Goal: Task Accomplishment & Management: Manage account settings

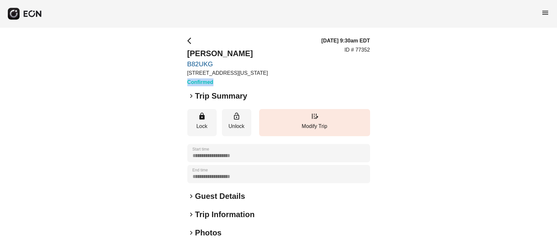
drag, startPoint x: 187, startPoint y: 82, endPoint x: 259, endPoint y: 82, distance: 71.5
click at [259, 82] on h3 "Confirmed" at bounding box center [227, 82] width 81 height 8
click at [255, 80] on h3 "Confirmed" at bounding box center [227, 82] width 81 height 8
type time "**********"
